Goal: Information Seeking & Learning: Learn about a topic

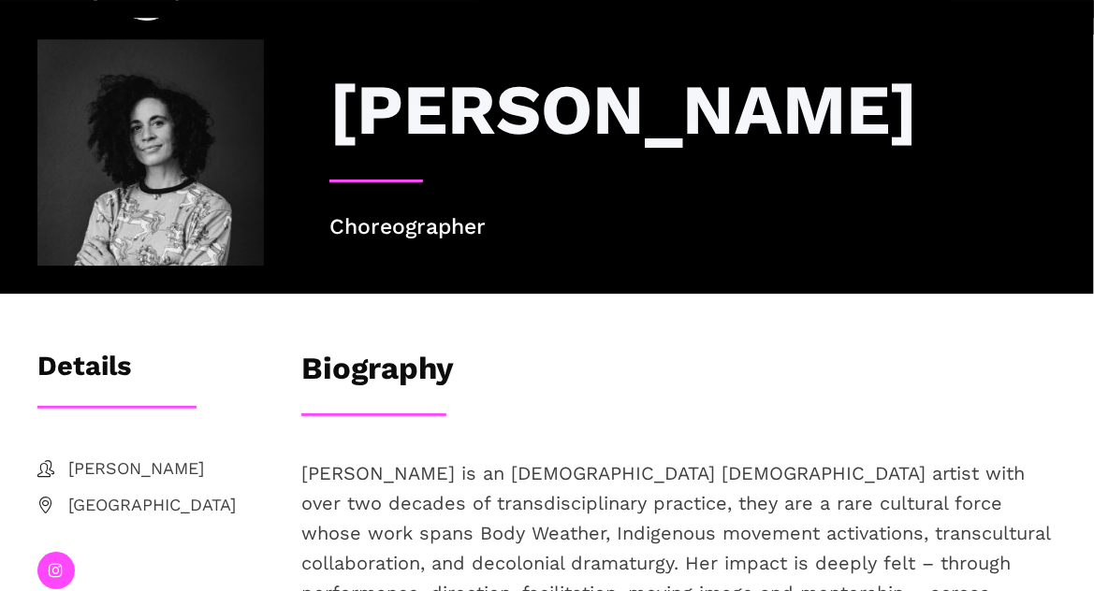
scroll to position [43, 0]
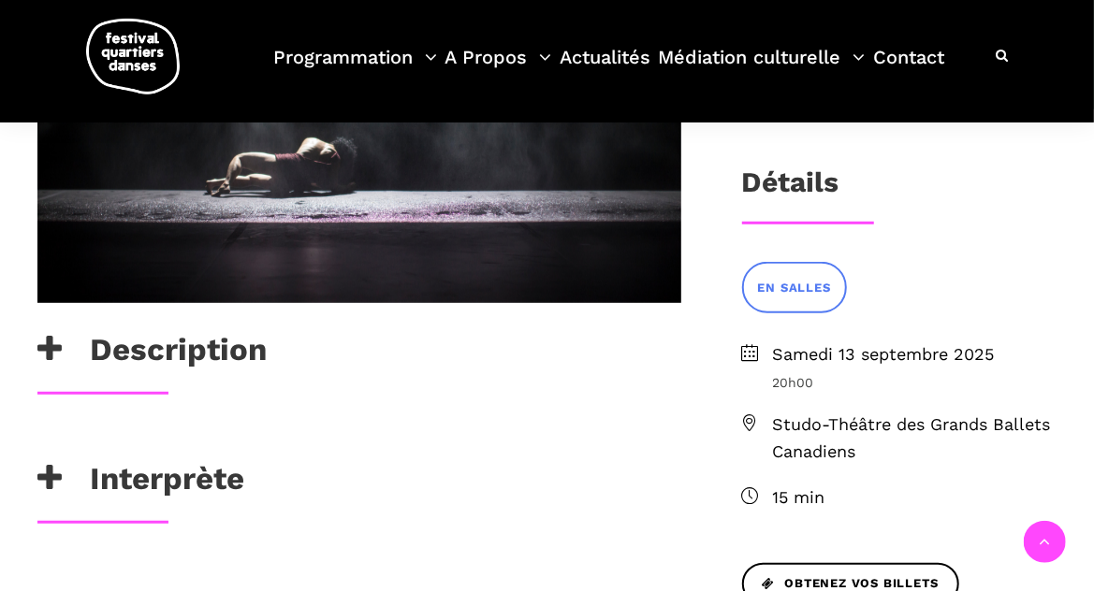
scroll to position [455, 0]
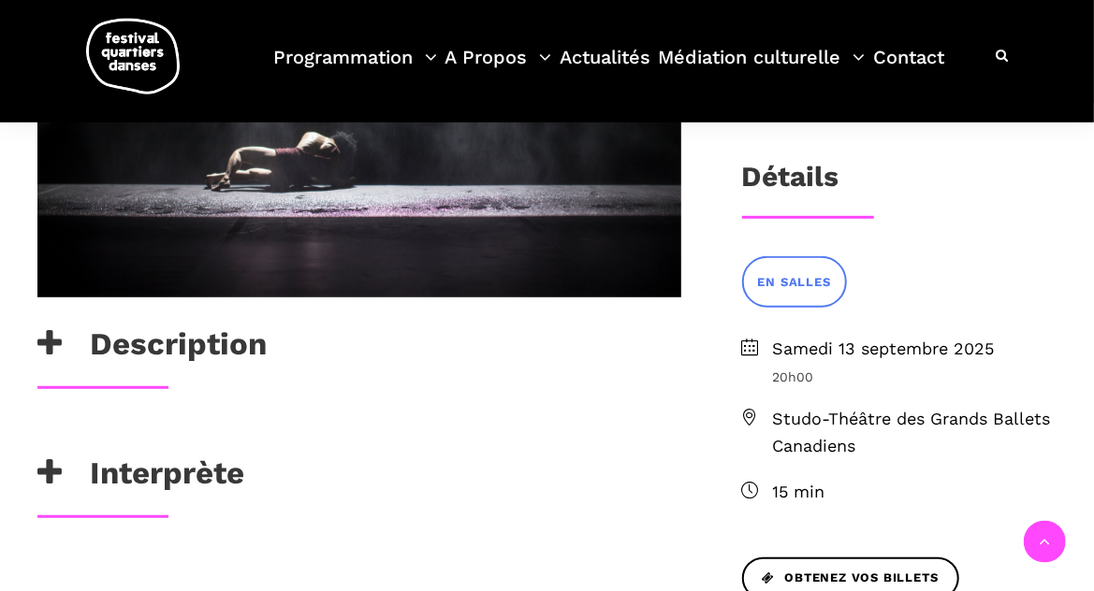
click at [59, 344] on icon at bounding box center [49, 343] width 24 height 31
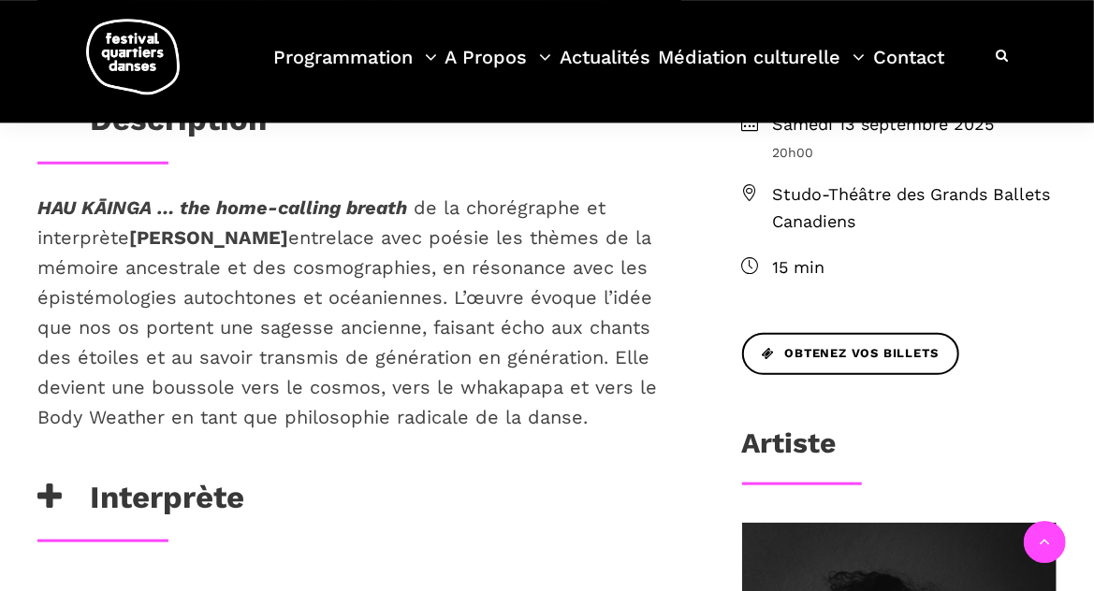
scroll to position [674, 0]
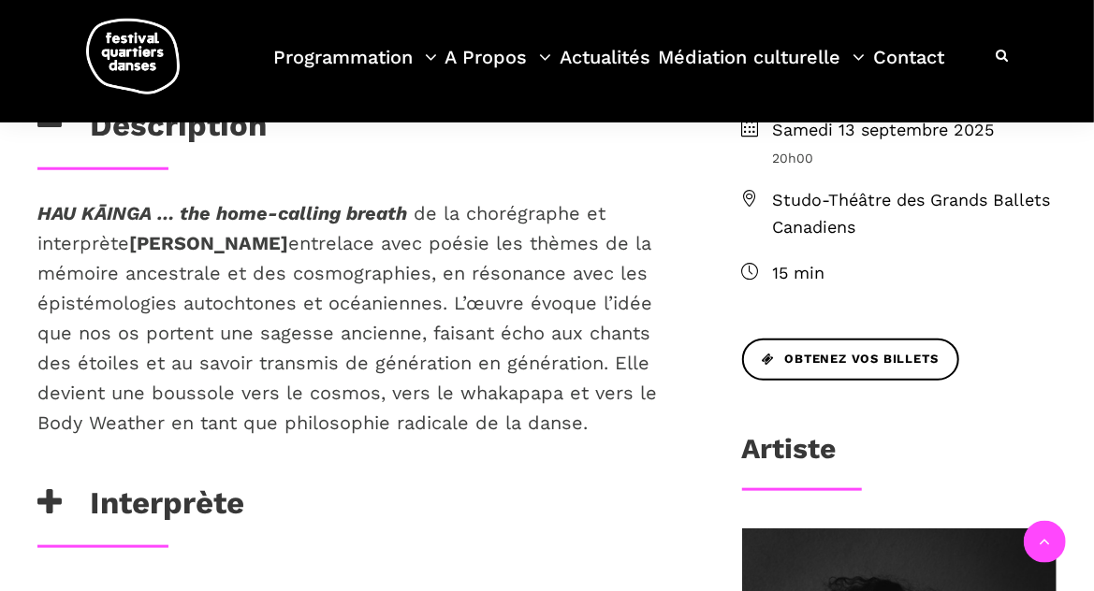
click at [40, 213] on icon "HAU KĀINGA … the home-calling breath" at bounding box center [222, 213] width 370 height 22
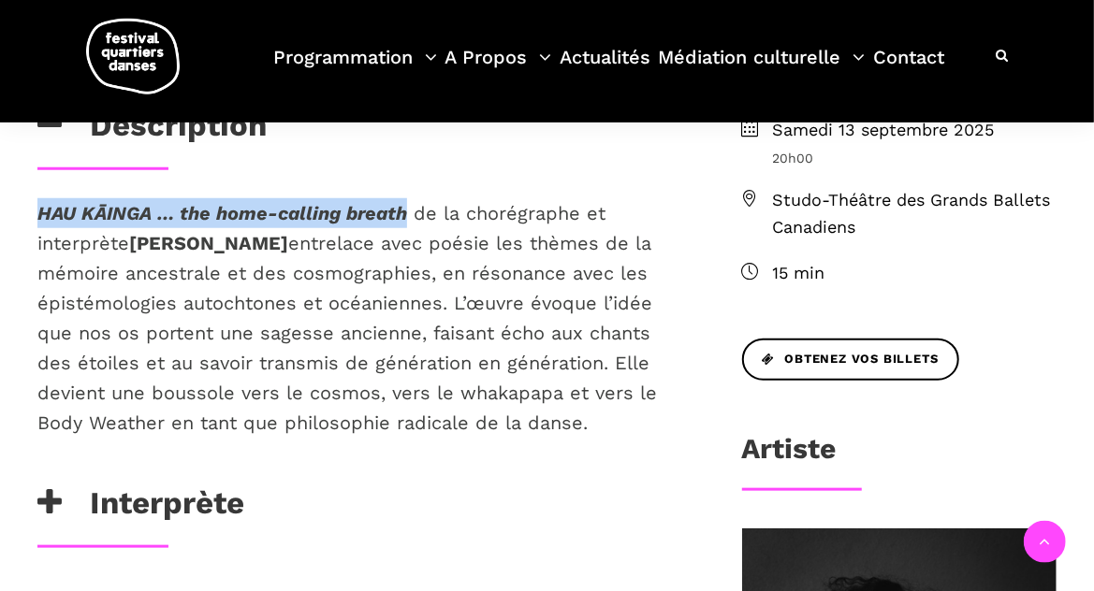
drag, startPoint x: 410, startPoint y: 215, endPoint x: 37, endPoint y: 215, distance: 372.3
click at [37, 215] on p "[PERSON_NAME] … the home-calling breath de la chorégraphe et interprète [PERSON…" at bounding box center [359, 317] width 644 height 239
copy icon "HAU KĀINGA … the home-calling breath"
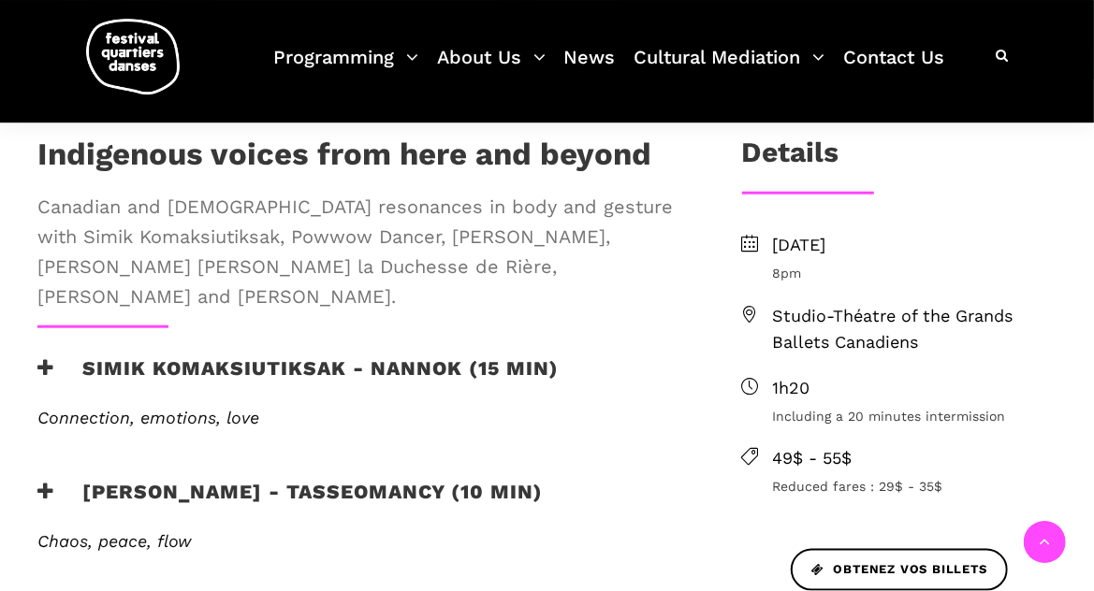
scroll to position [739, 0]
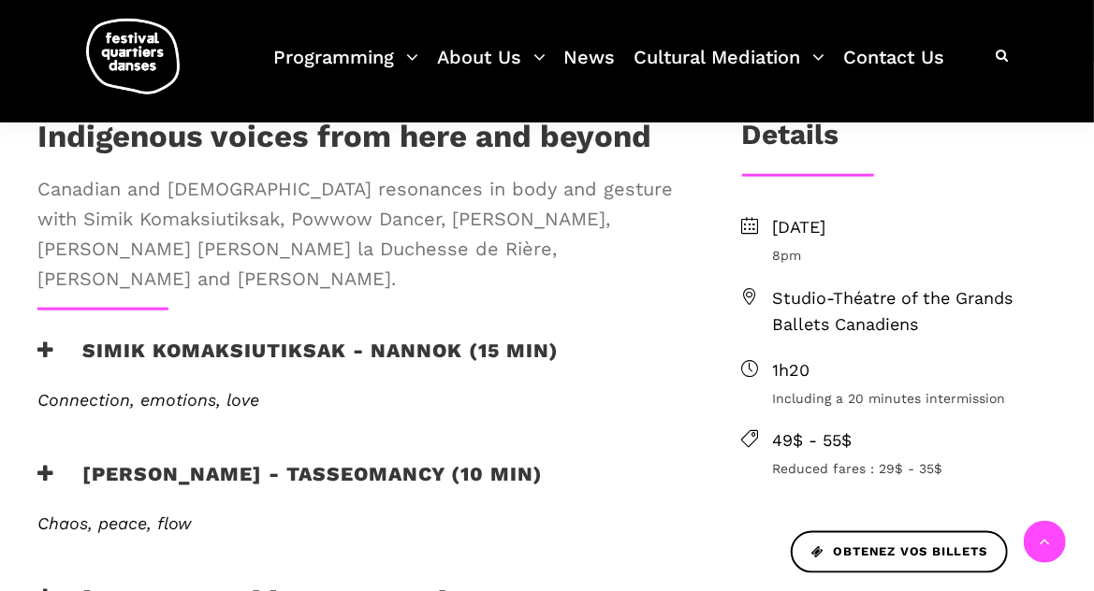
click at [50, 341] on icon at bounding box center [45, 351] width 17 height 20
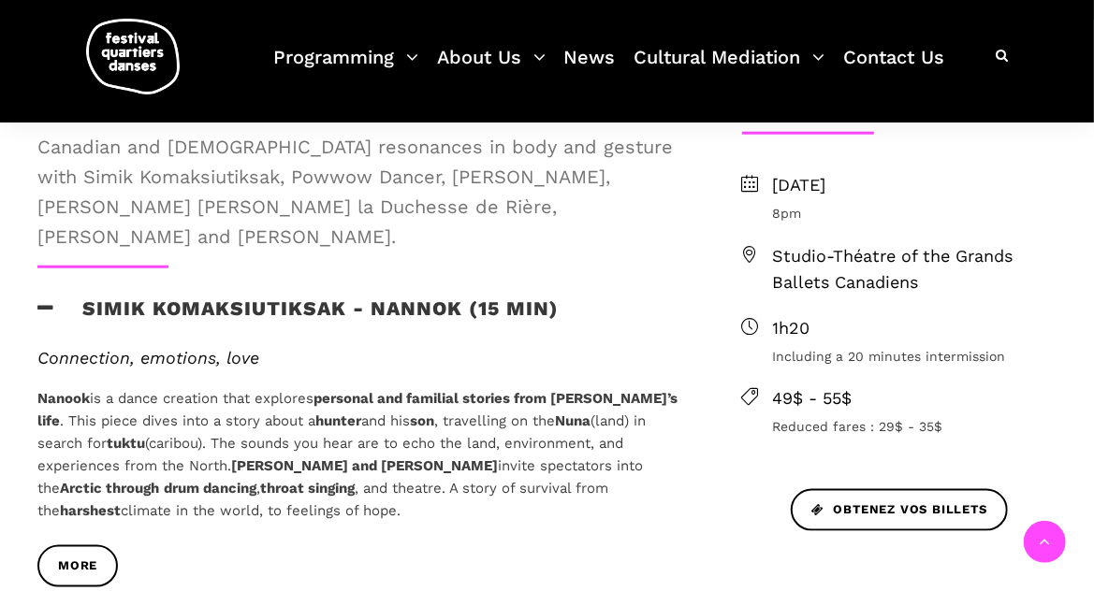
scroll to position [834, 0]
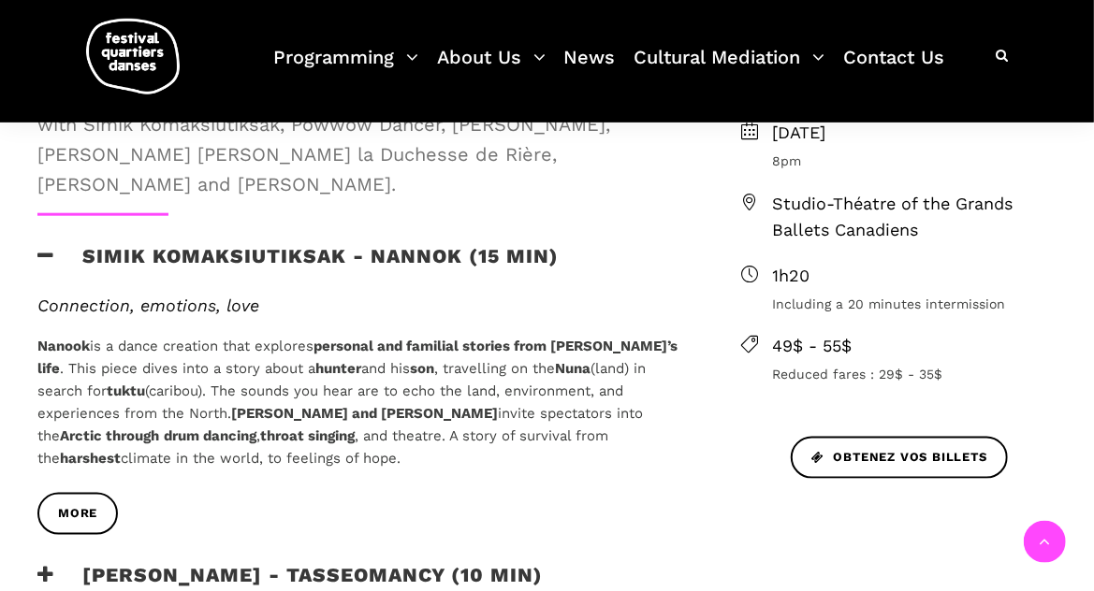
click at [231, 405] on strong "Sylvia and Simik" at bounding box center [364, 413] width 267 height 17
click at [91, 504] on span "more" at bounding box center [77, 514] width 39 height 20
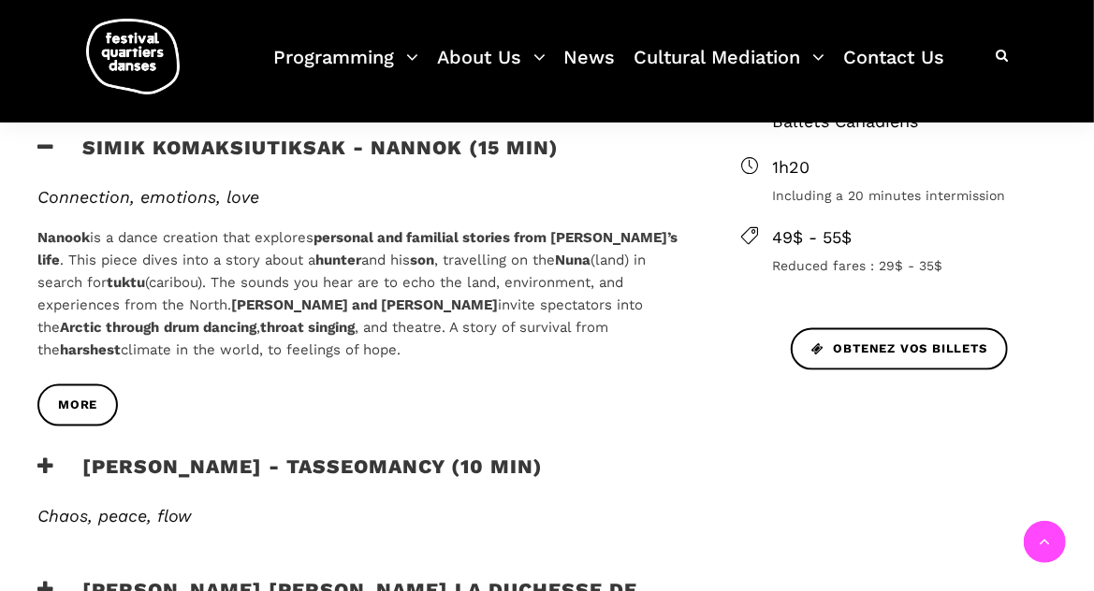
scroll to position [994, 0]
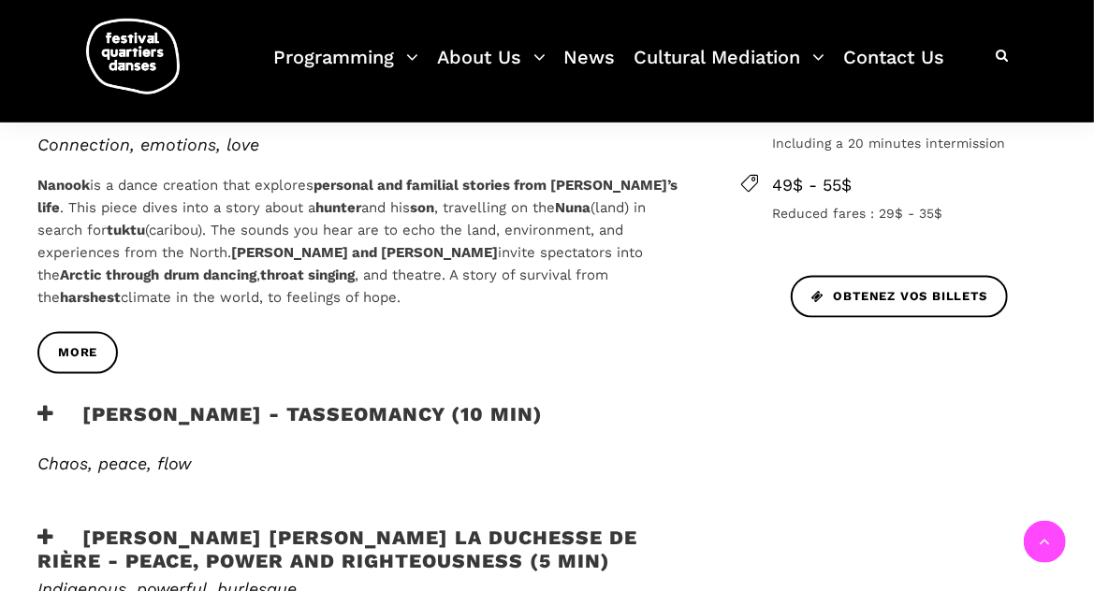
click at [143, 402] on h3 "Marshall Diabo - Tasseomancy (10 min)" at bounding box center [289, 425] width 505 height 47
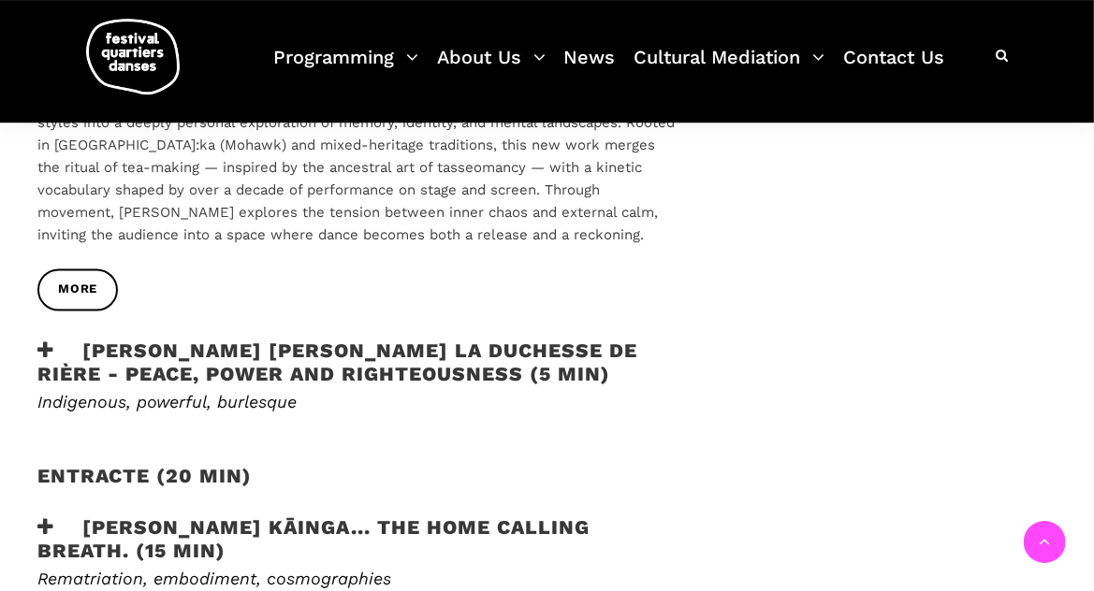
scroll to position [1413, 0]
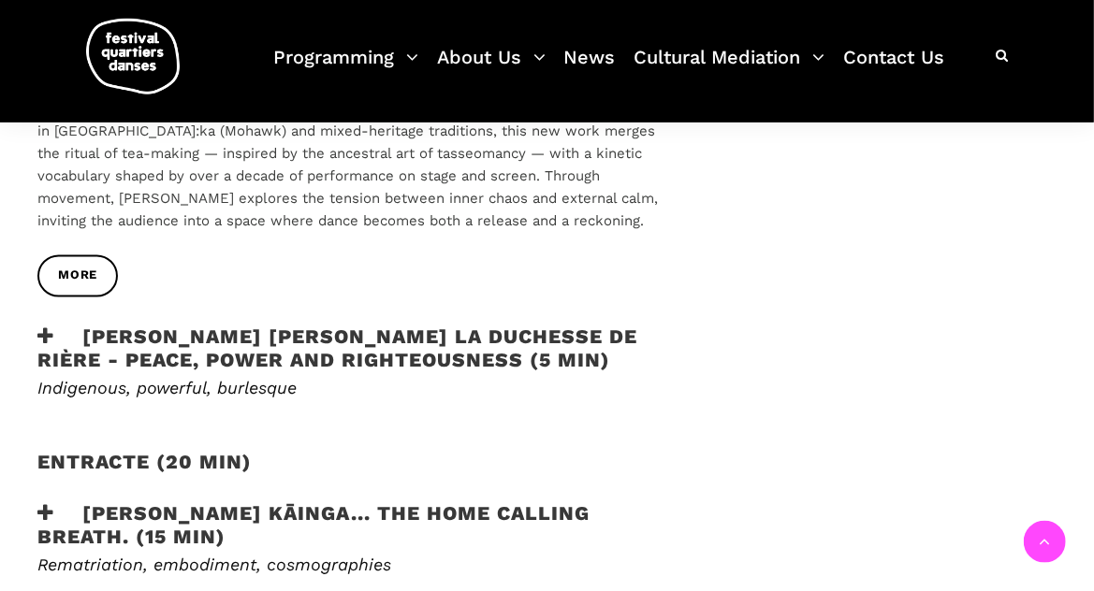
click at [320, 326] on h3 "Lou Lou la Duchesse de Rière - Peace, Power and Righteousness (5 min)" at bounding box center [359, 349] width 644 height 47
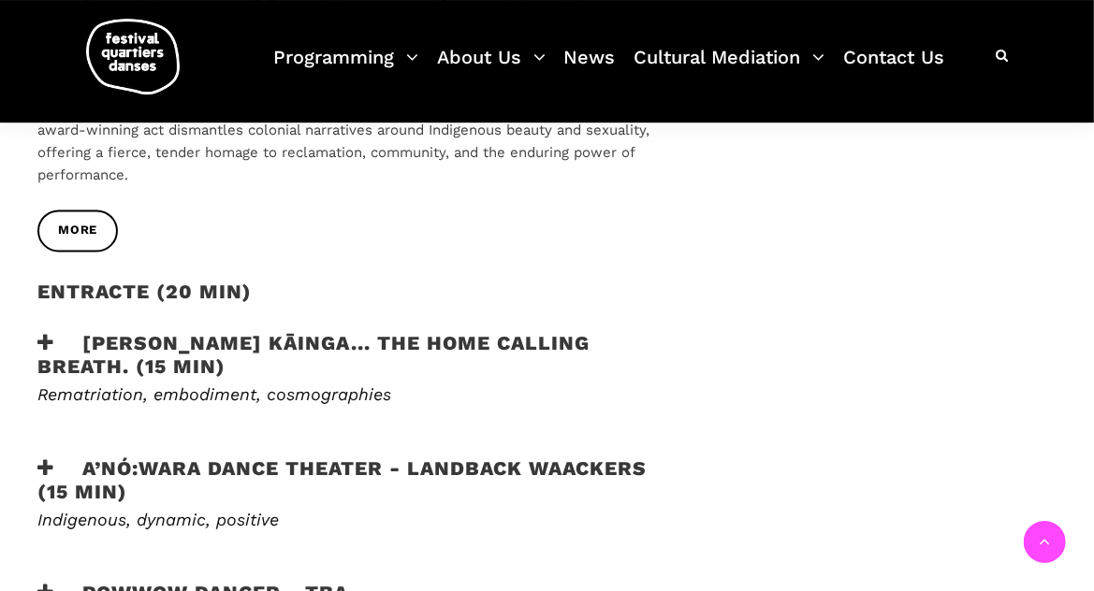
scroll to position [1749, 0]
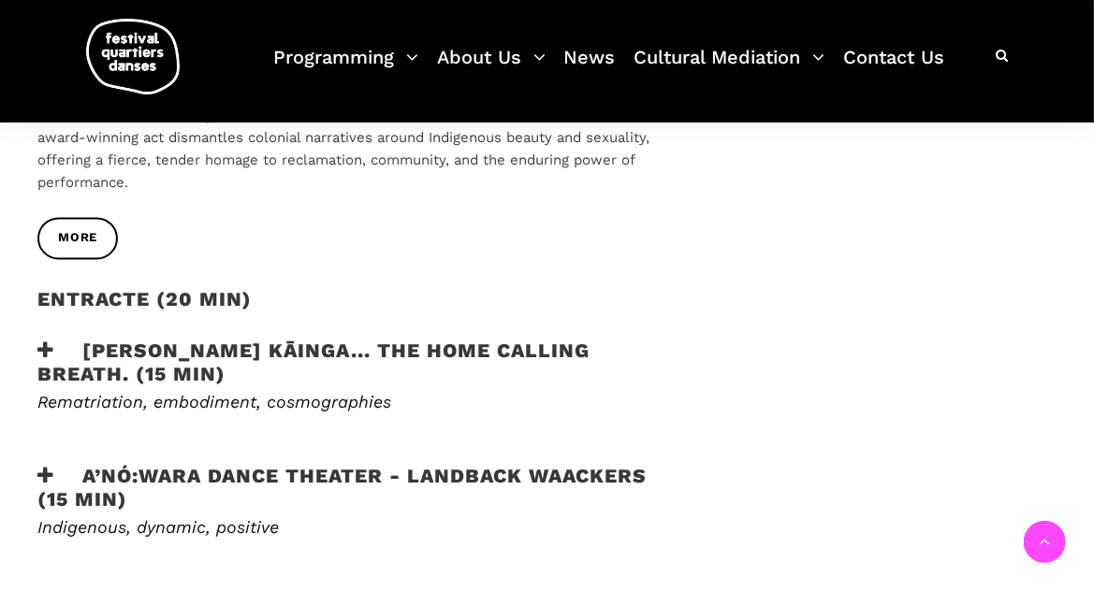
click at [360, 339] on h3 "Victoria Hunt - HAU KĀINGA... the home calling breath. (15 min)" at bounding box center [359, 362] width 644 height 47
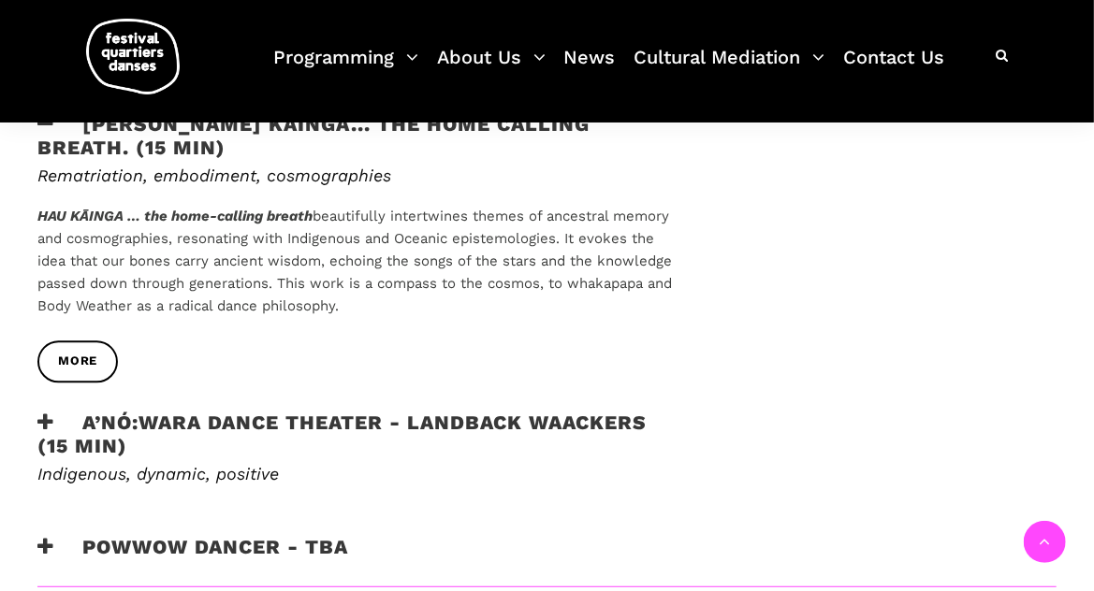
scroll to position [2007, 0]
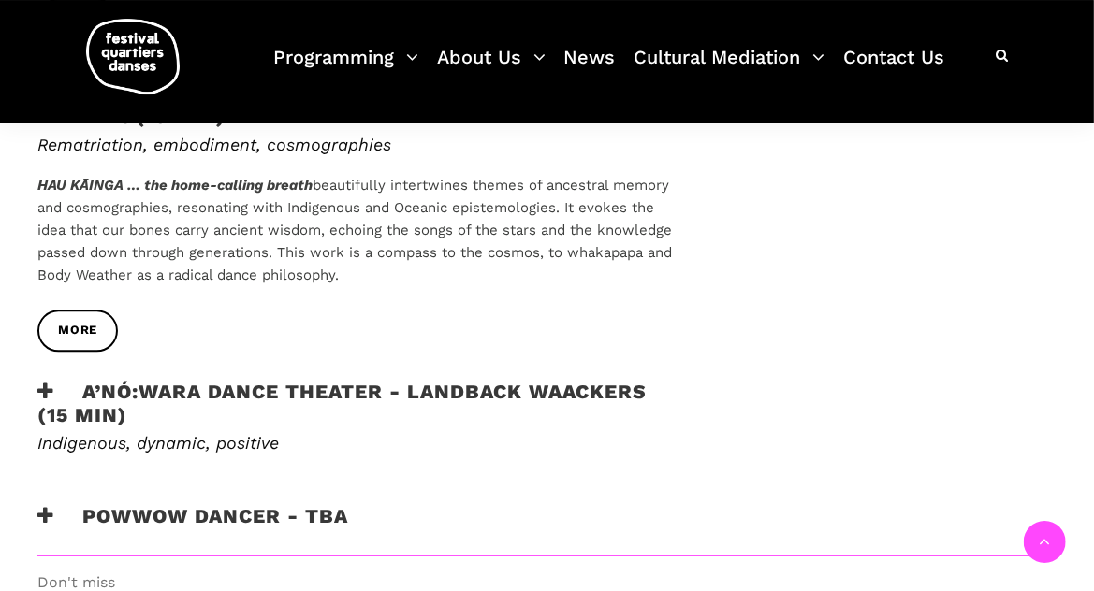
click at [462, 380] on h3 "A’nó:wara Dance Theater - Landback Waackers (15 min)" at bounding box center [359, 403] width 644 height 47
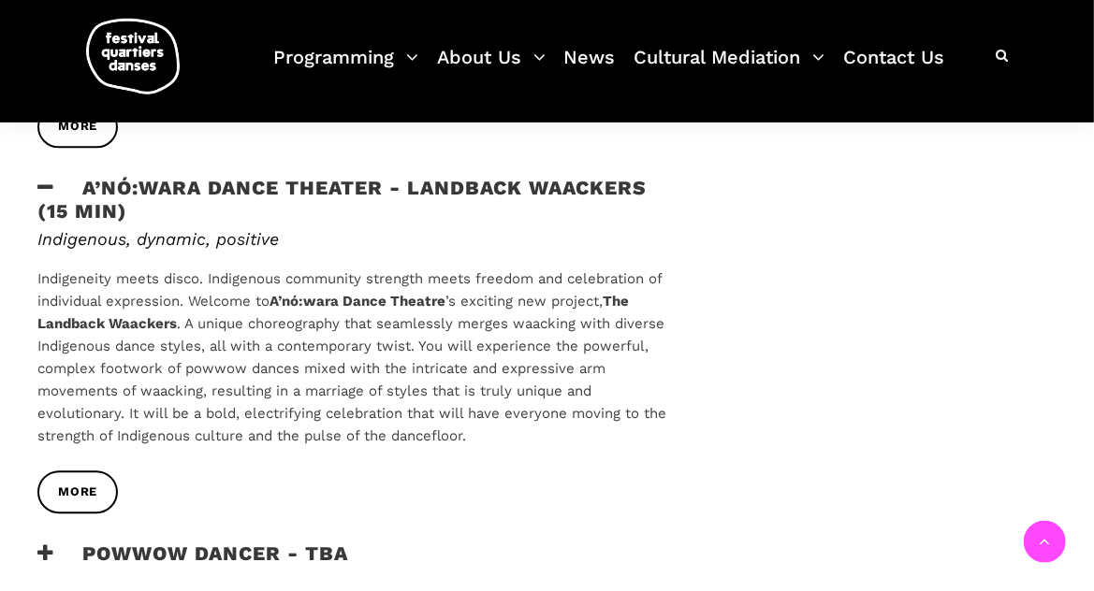
scroll to position [2218, 0]
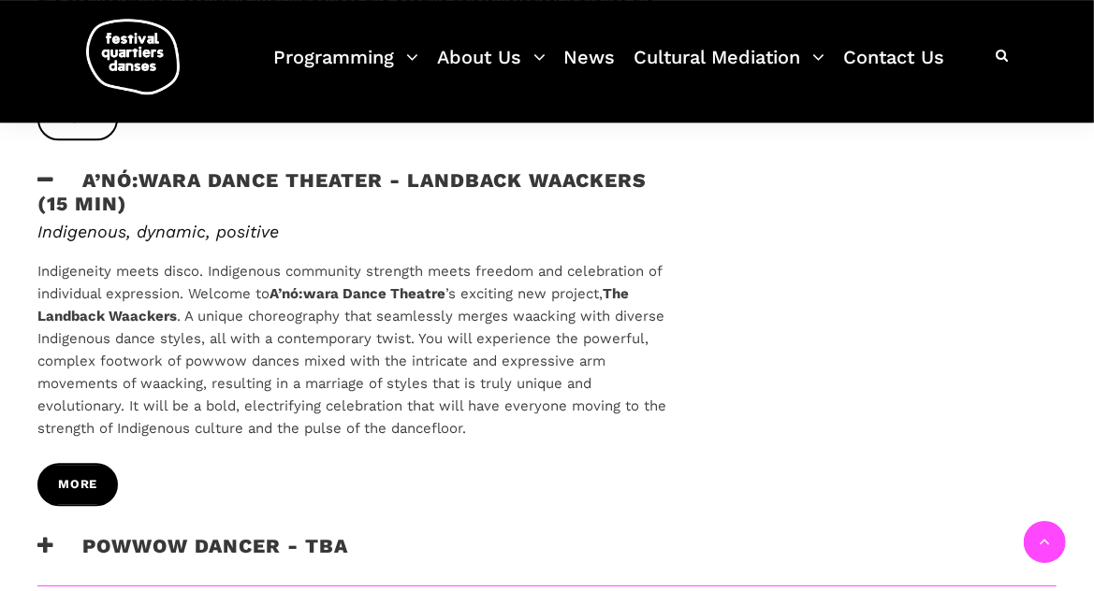
click at [85, 463] on link "more" at bounding box center [77, 484] width 80 height 42
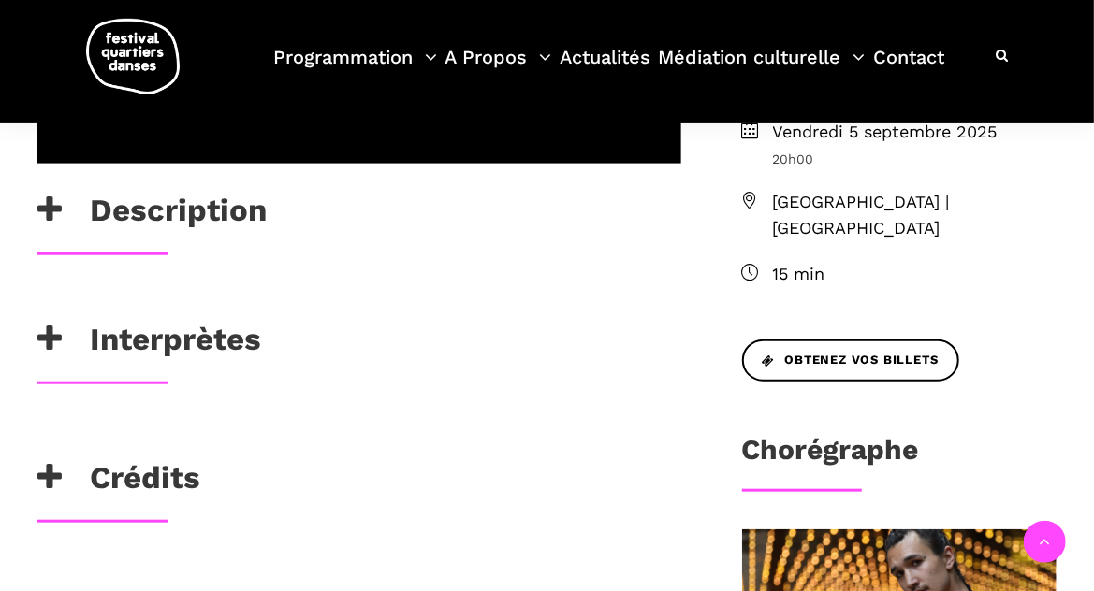
scroll to position [609, 0]
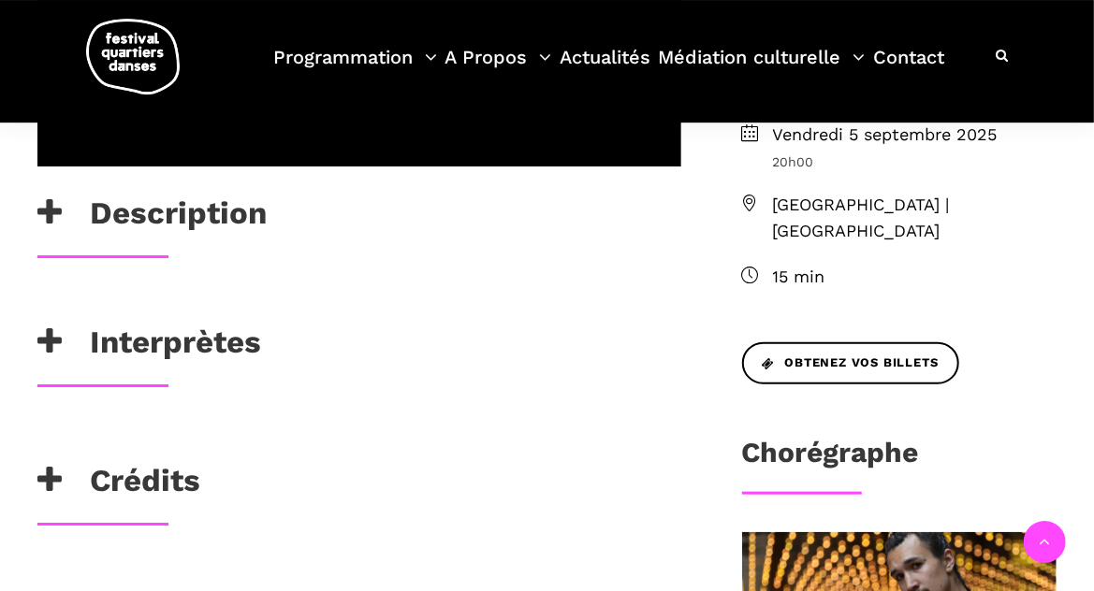
click at [42, 342] on icon at bounding box center [49, 341] width 24 height 31
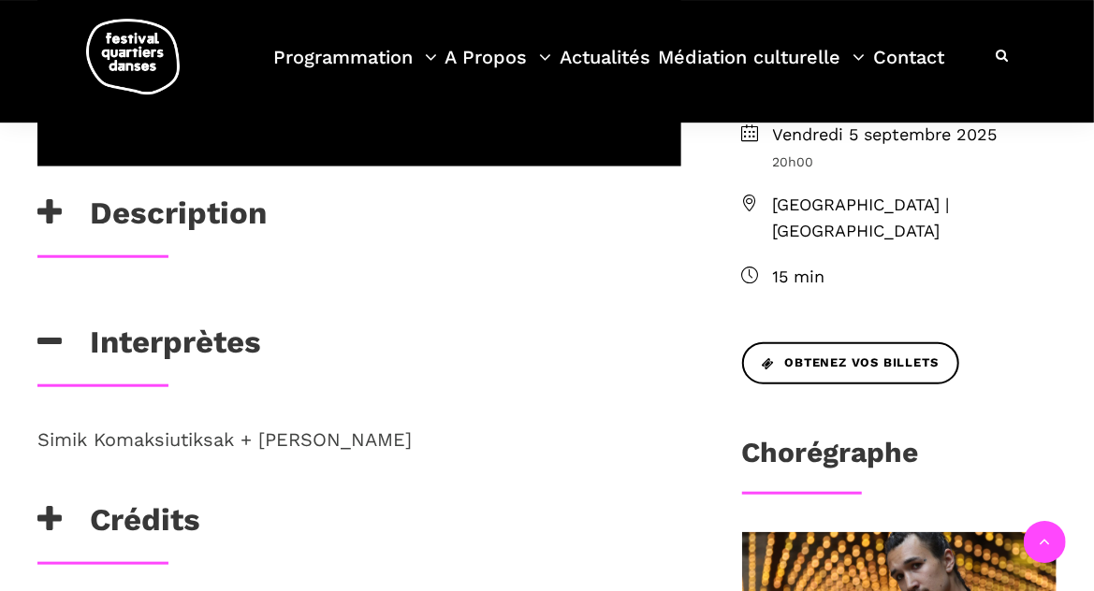
drag, startPoint x: 398, startPoint y: 437, endPoint x: 263, endPoint y: 444, distance: 134.9
click at [263, 444] on p "Simik Komaksiutiksak + Sylvia Cloutier" at bounding box center [359, 440] width 644 height 30
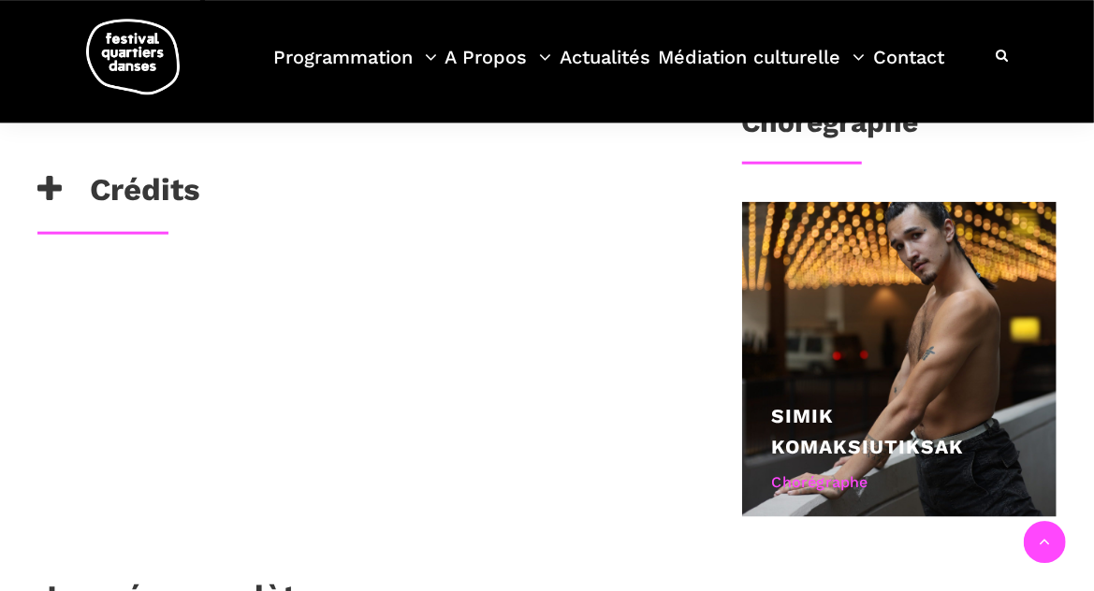
scroll to position [864, 0]
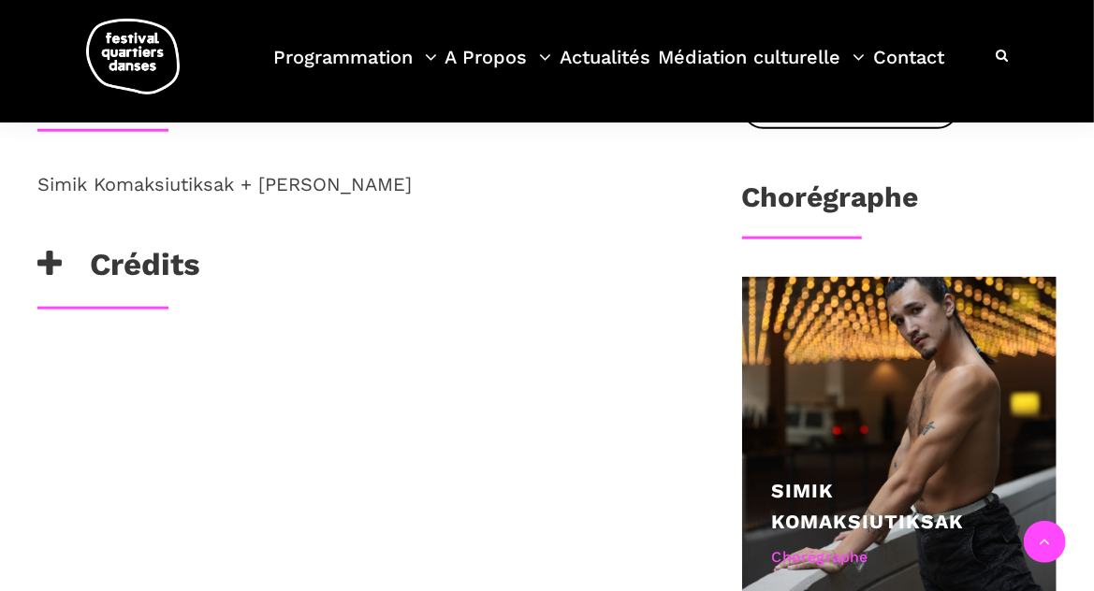
click at [158, 269] on h3 "Crédits" at bounding box center [118, 269] width 163 height 47
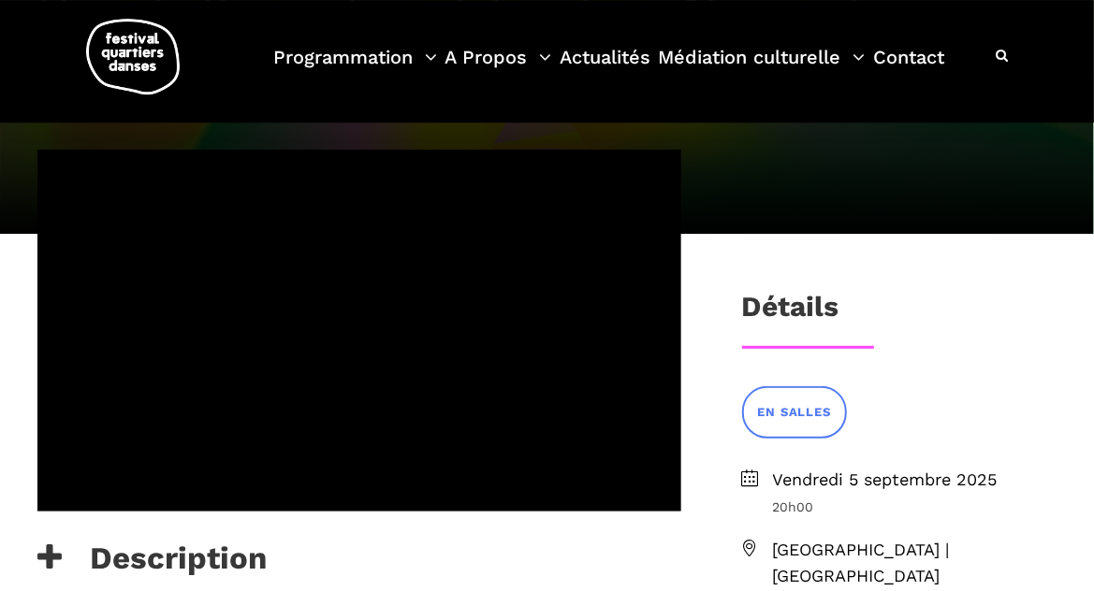
scroll to position [381, 0]
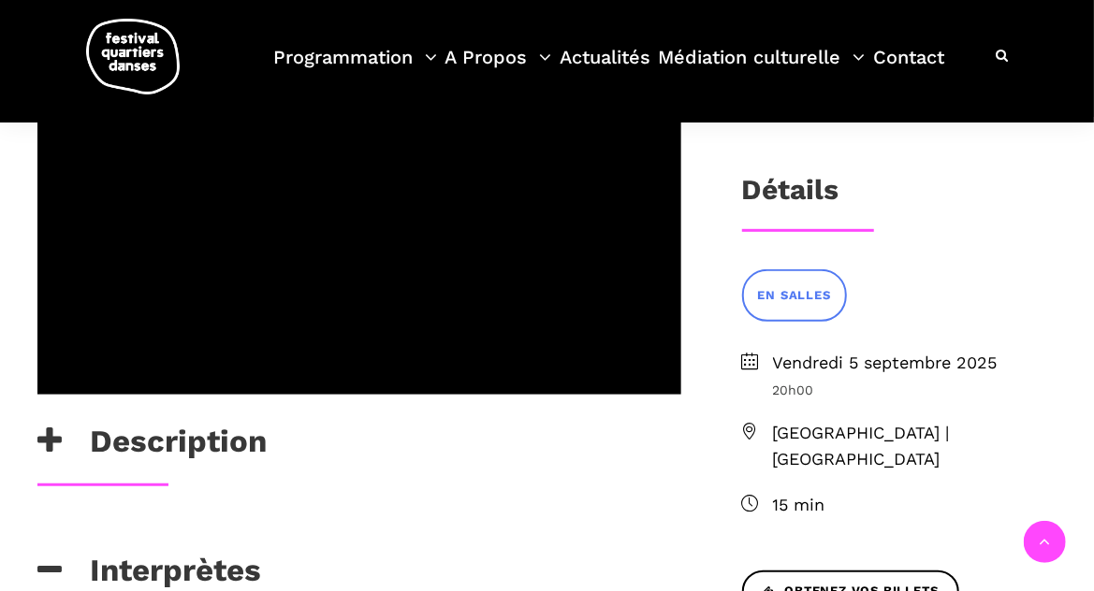
click at [459, 487] on div "Description Nanook est une création chorégraphique qui explore des récits perso…" at bounding box center [359, 485] width 681 height 905
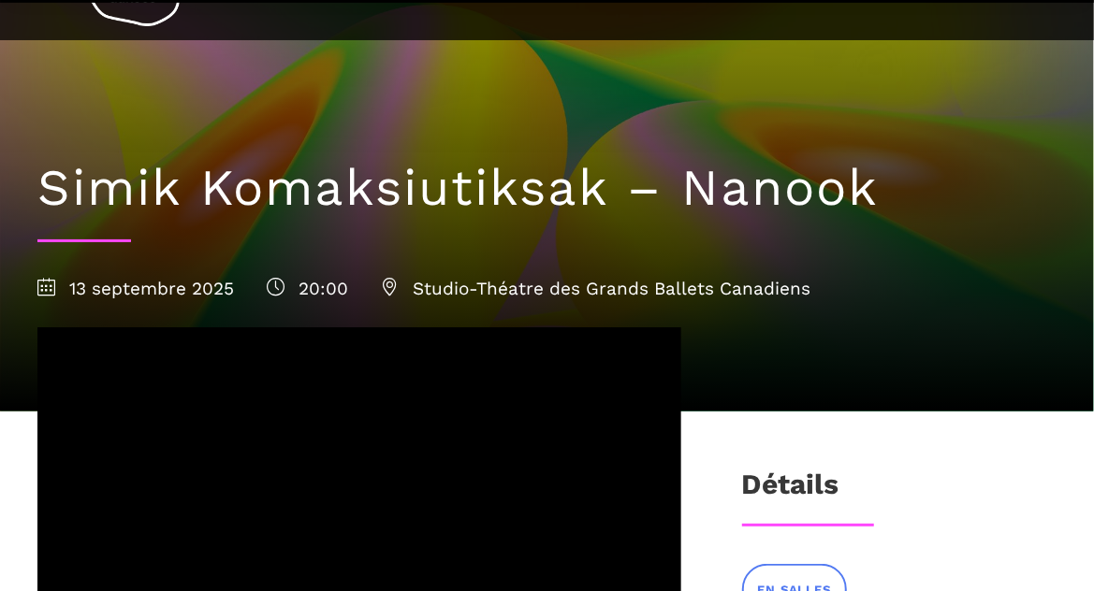
scroll to position [44, 0]
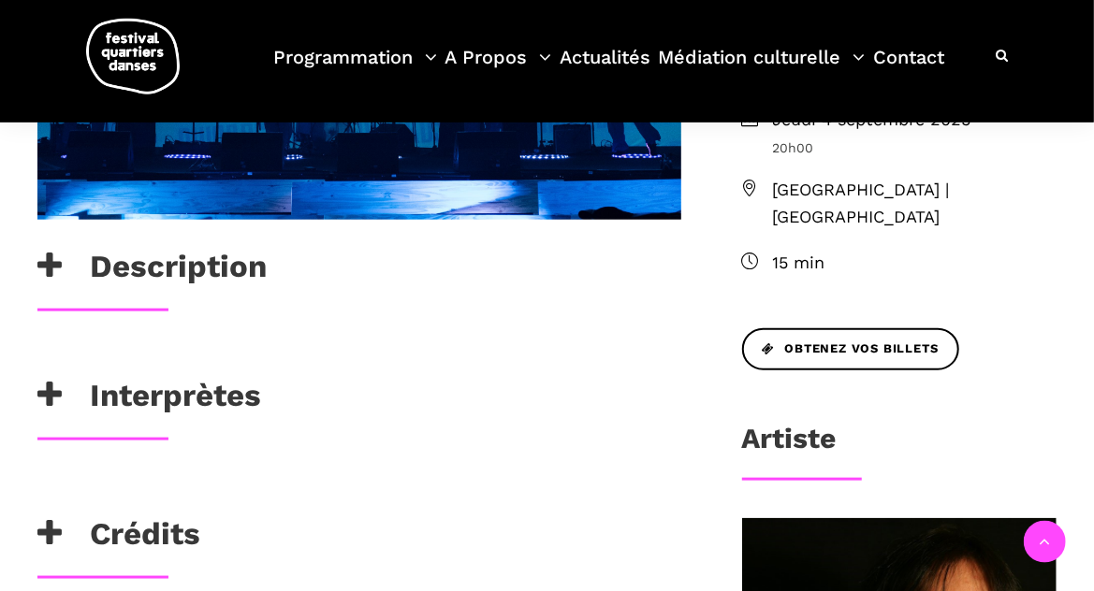
scroll to position [701, 0]
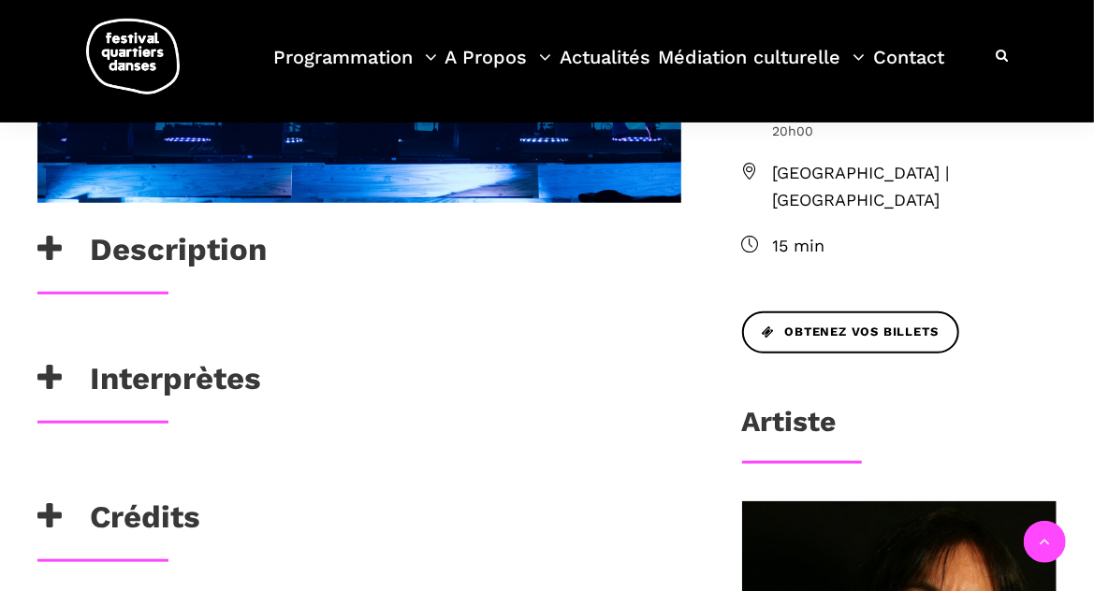
click at [207, 384] on h3 "Interprètes" at bounding box center [149, 383] width 224 height 47
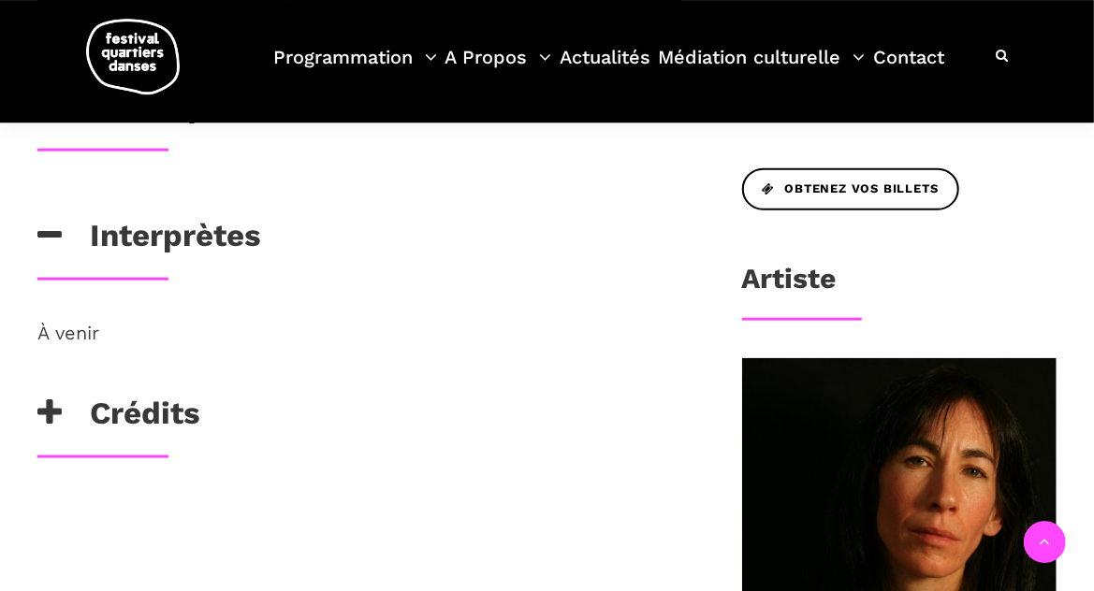
scroll to position [840, 0]
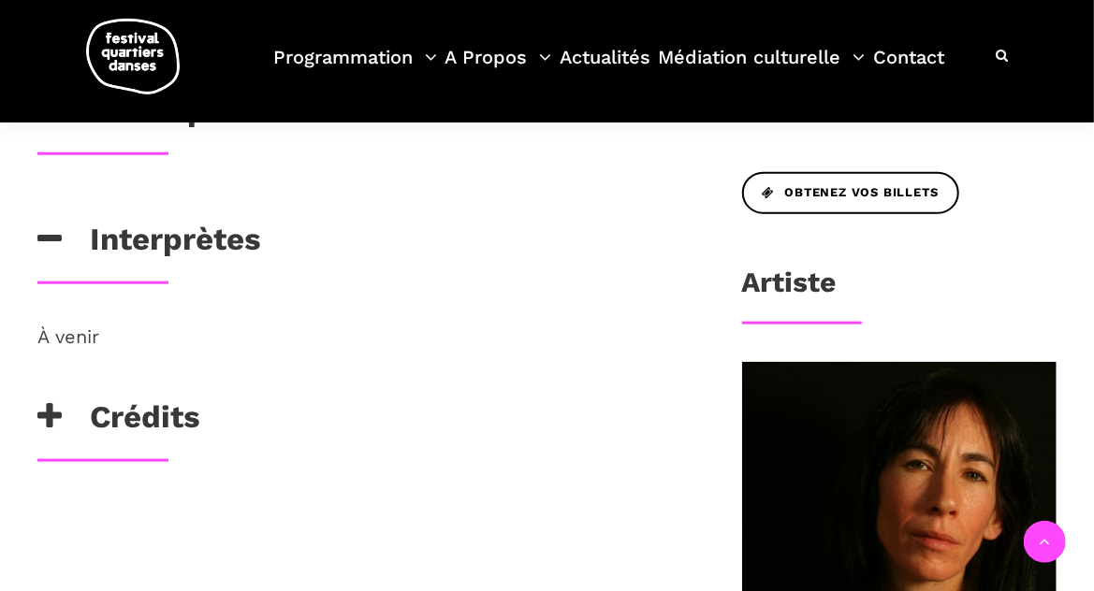
click at [179, 419] on h3 "Crédits" at bounding box center [118, 422] width 163 height 47
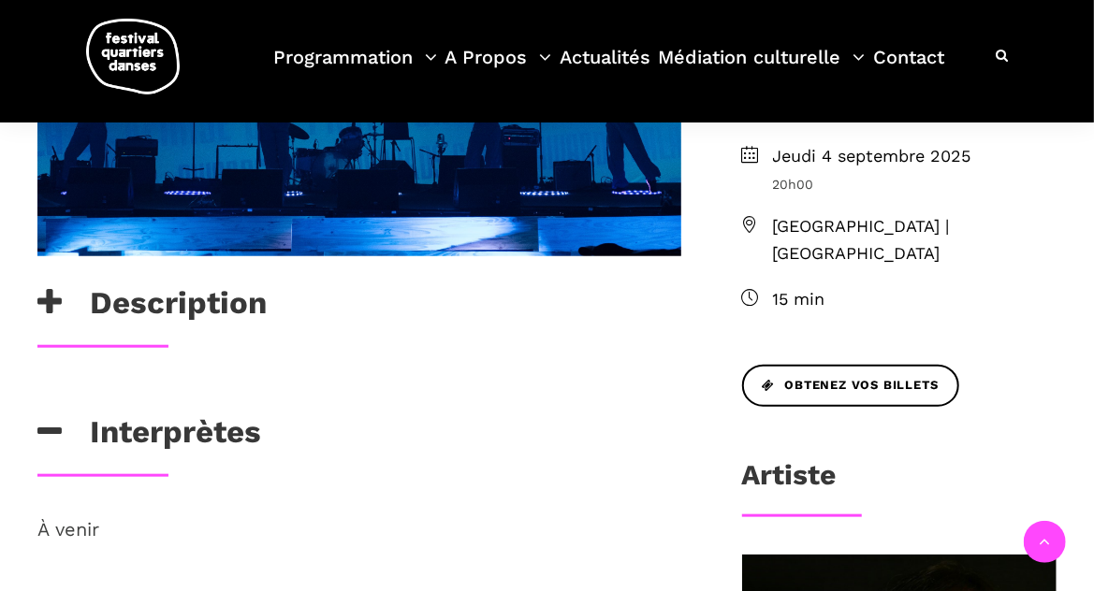
scroll to position [631, 0]
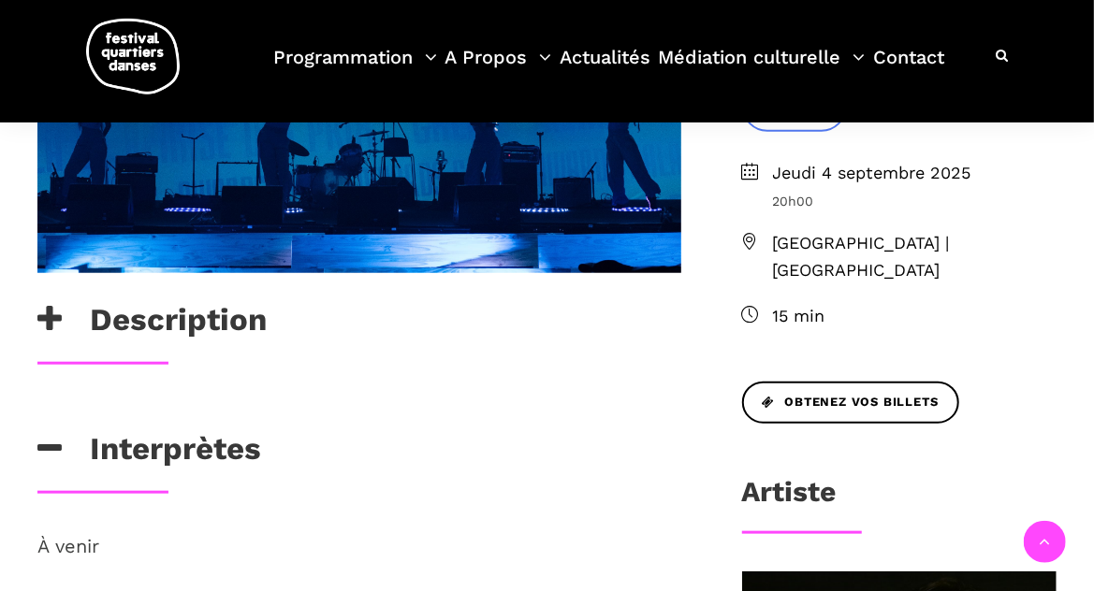
click at [169, 320] on h3 "Description" at bounding box center [151, 324] width 229 height 47
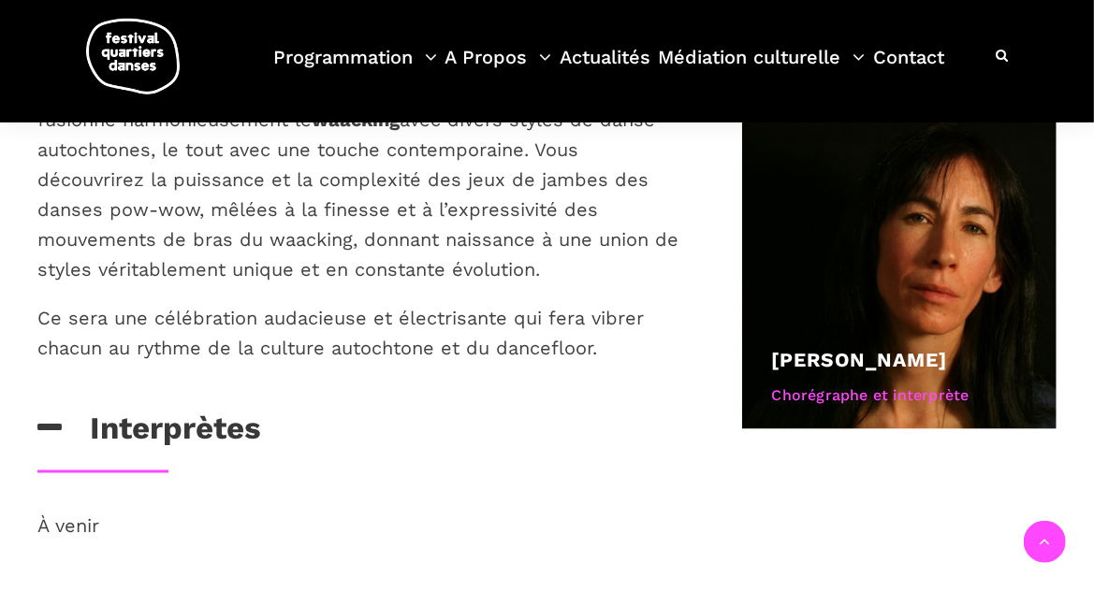
scroll to position [1096, 0]
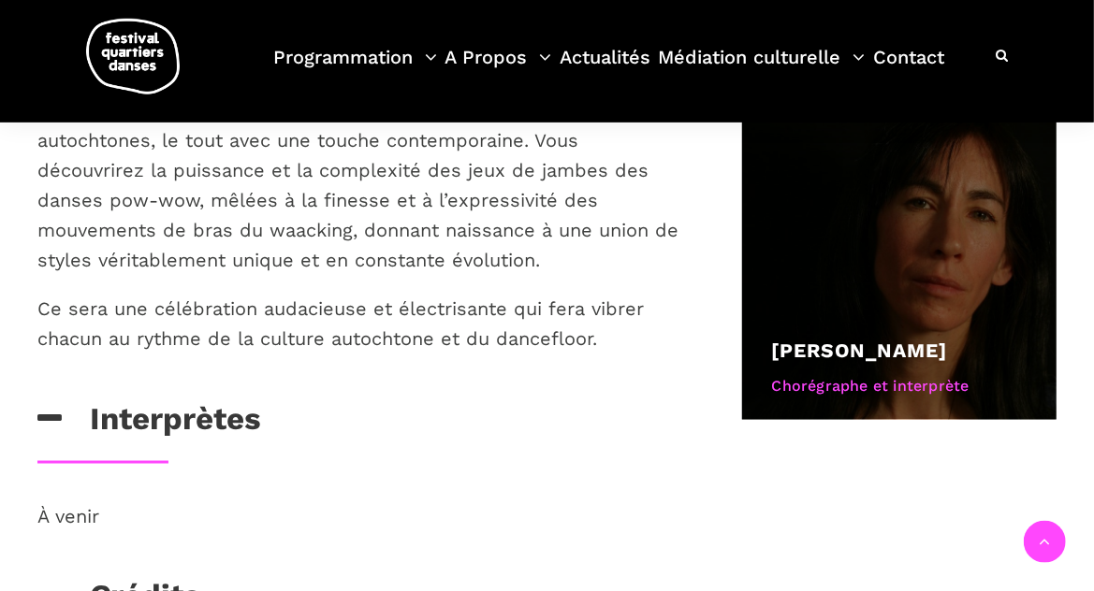
click at [930, 339] on link "Barbara Kaneratonni Diabo" at bounding box center [860, 350] width 176 height 23
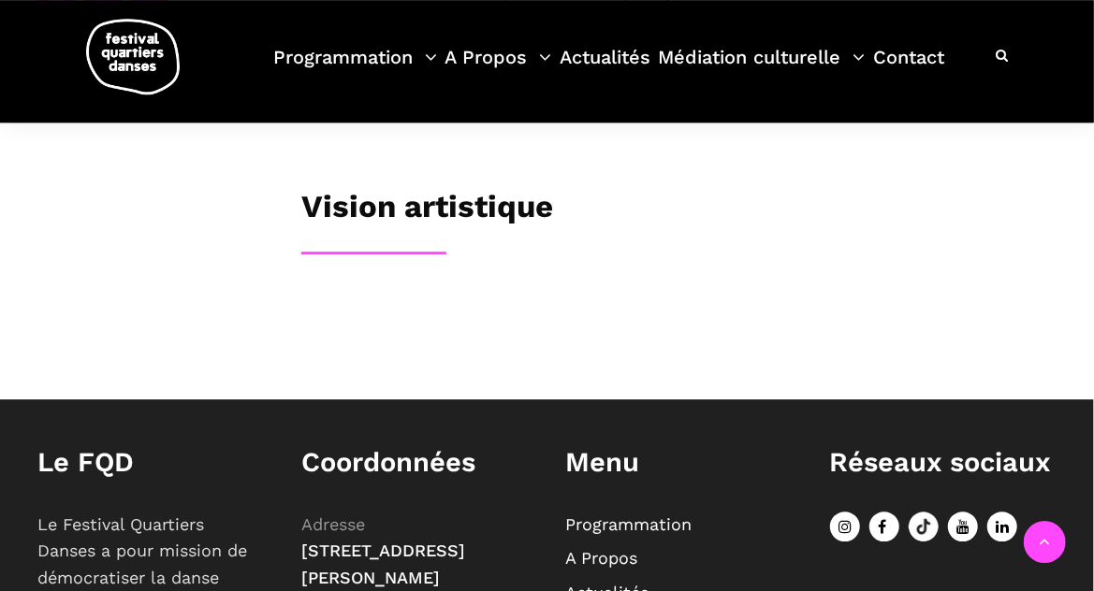
scroll to position [664, 0]
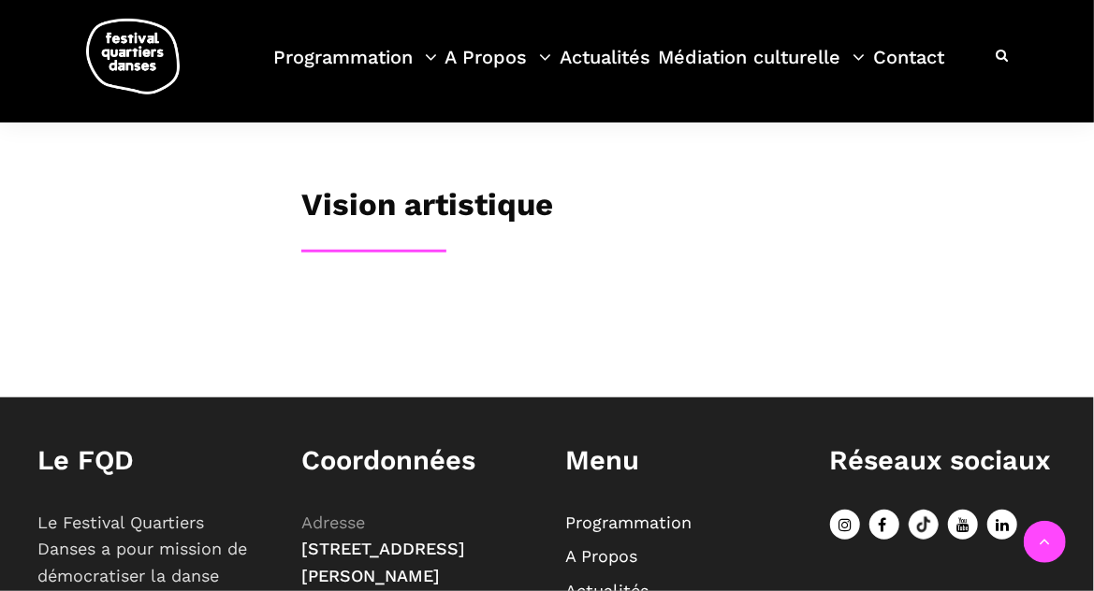
click at [478, 233] on h3 "Vision artistique" at bounding box center [427, 209] width 252 height 47
click at [384, 233] on h3 "Vision artistique" at bounding box center [427, 209] width 252 height 47
click at [388, 312] on div "Biographie Chorégraphe et danseuse primée depuis plus de 30 ans, Barbara est Ka…" at bounding box center [679, 34] width 792 height 575
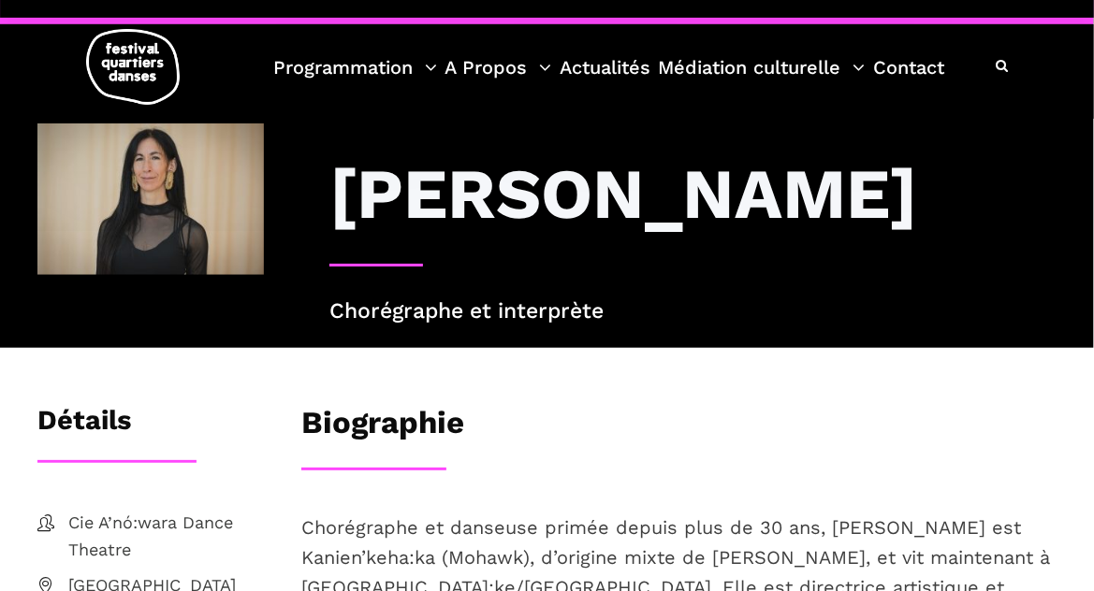
scroll to position [5, 0]
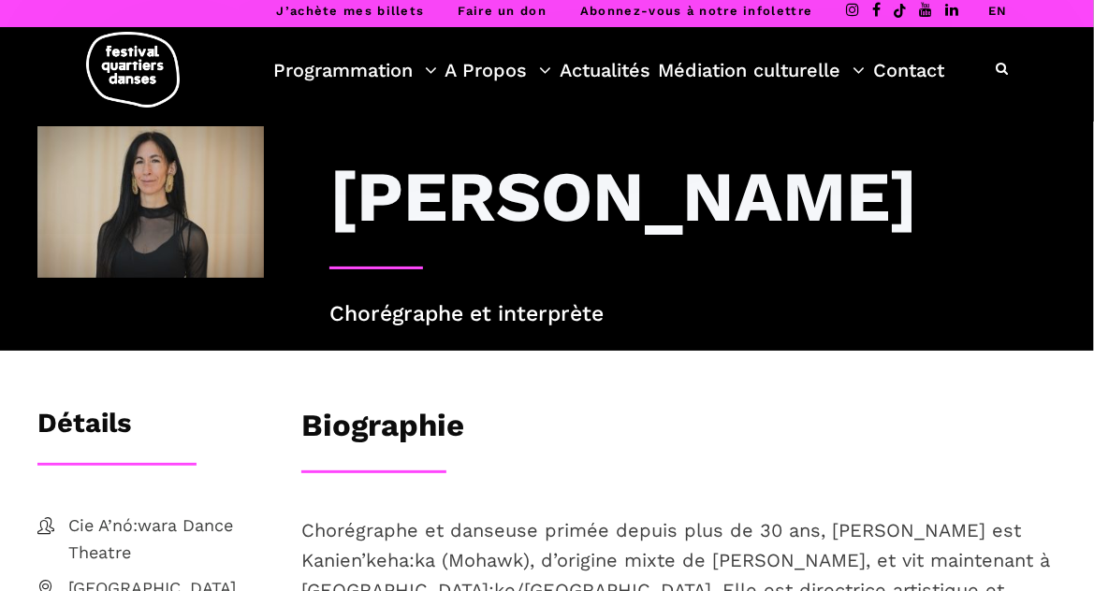
click at [458, 239] on h3 "Barbara Kaneratonni Diabo" at bounding box center [623, 196] width 588 height 84
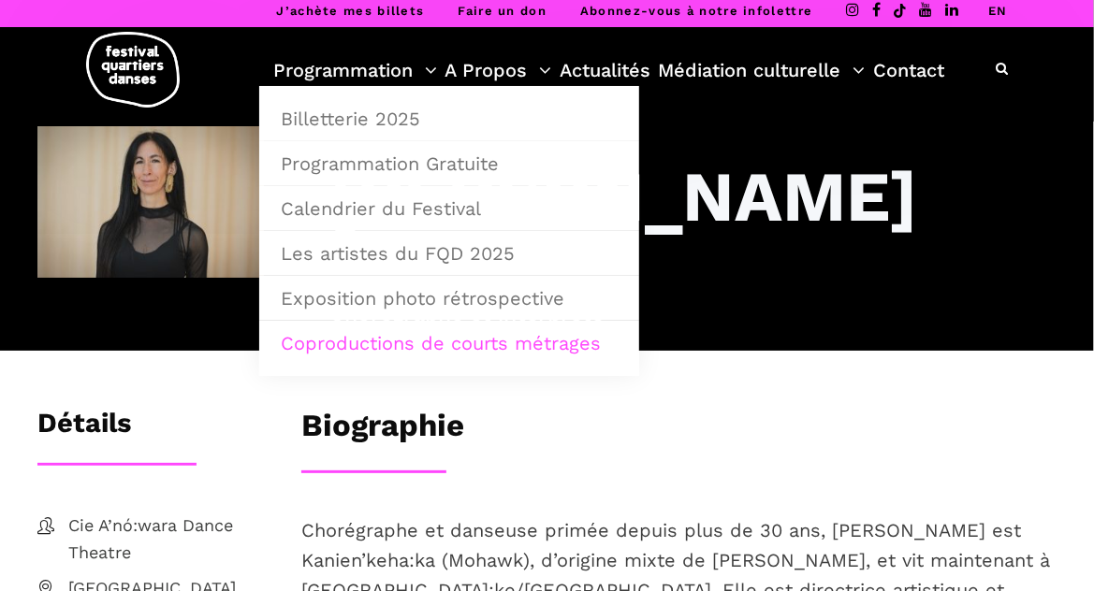
click at [488, 346] on link "Coproductions de courts métrages" at bounding box center [448, 343] width 359 height 43
